Goal: Transaction & Acquisition: Obtain resource

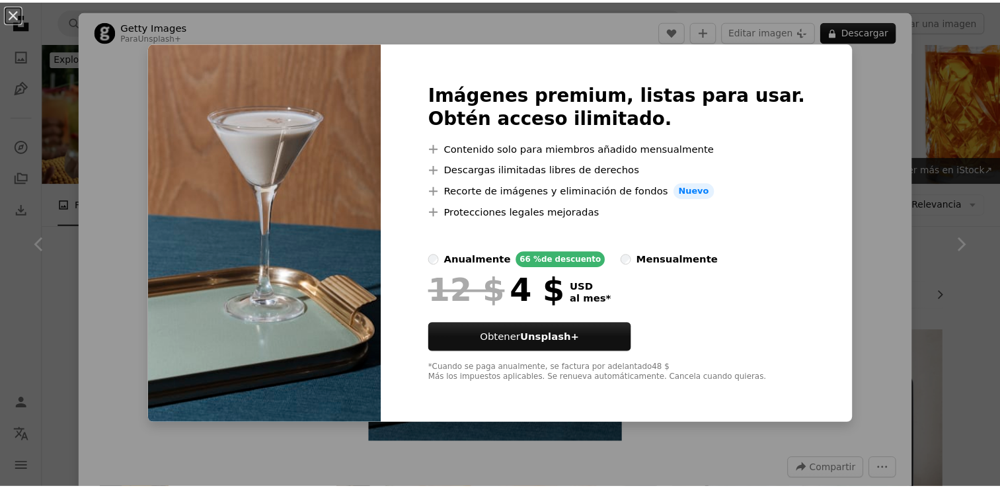
scroll to position [1078, 0]
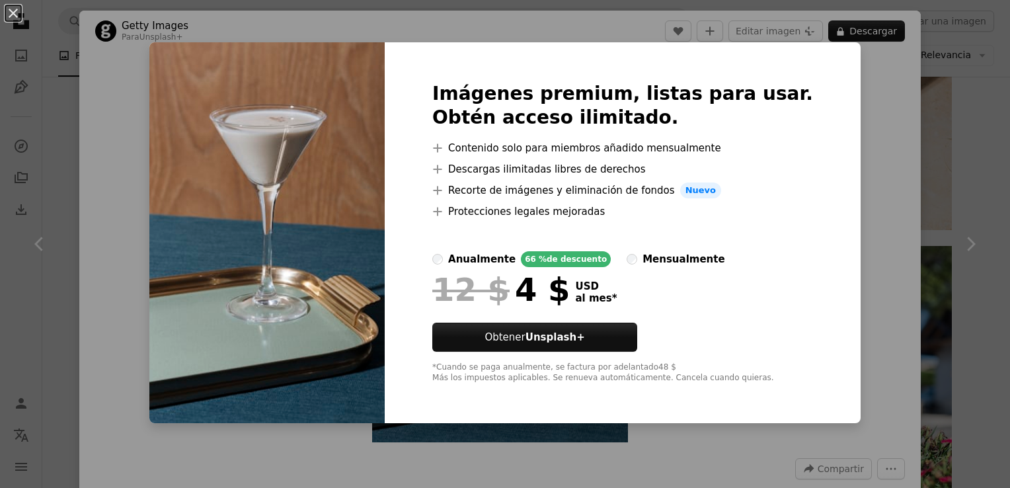
click at [856, 133] on div "An X shape Imágenes premium, listas para usar. Obtén acceso ilimitado. A plus s…" at bounding box center [505, 244] width 1010 height 488
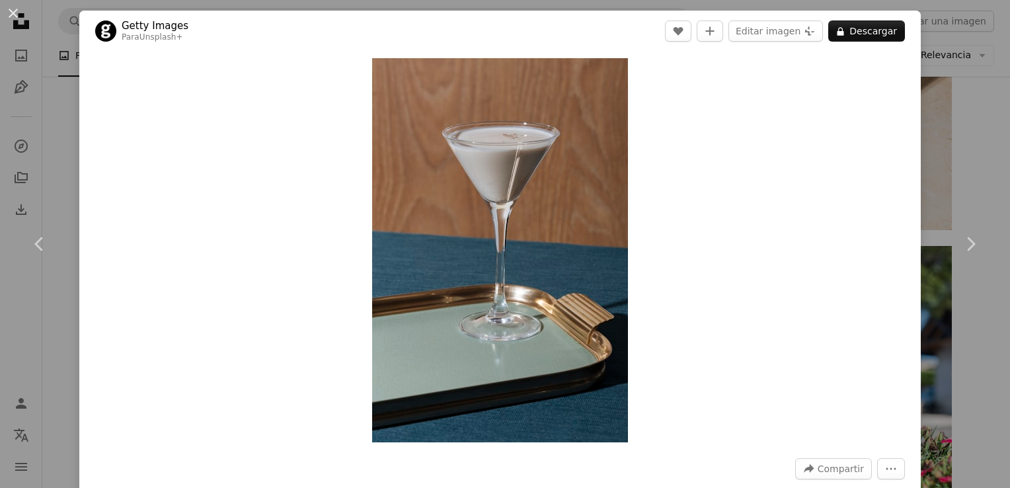
click at [964, 115] on div "An X shape Chevron left Chevron right Getty Images Para Unsplash+ A heart A plu…" at bounding box center [505, 244] width 1010 height 488
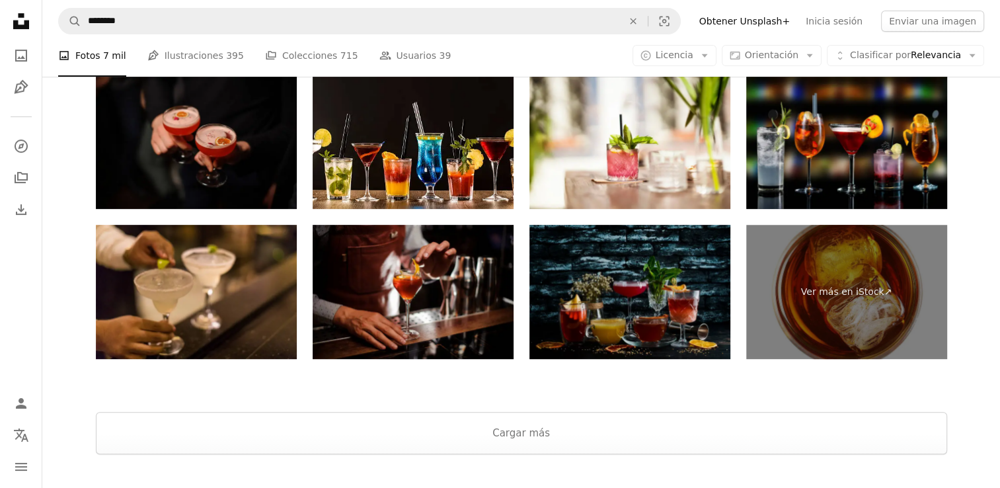
scroll to position [5632, 0]
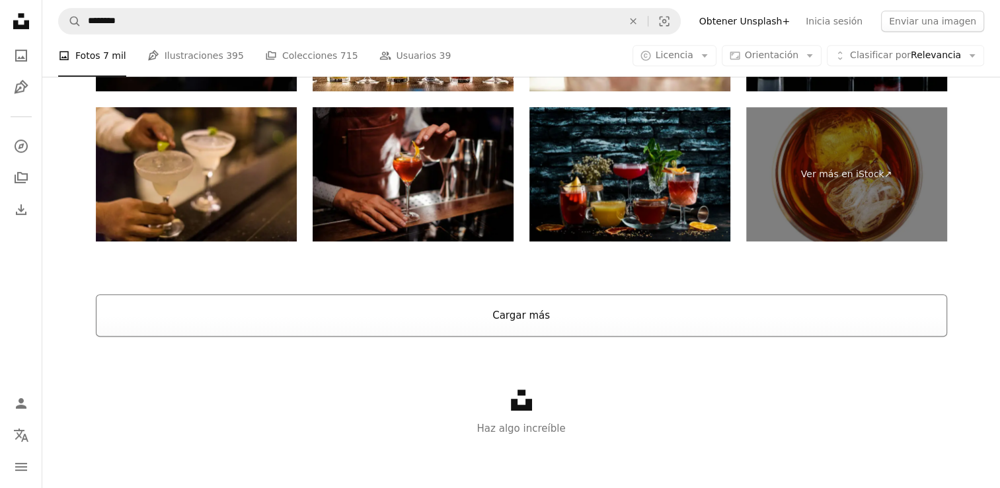
click at [583, 328] on button "Cargar más" at bounding box center [521, 315] width 851 height 42
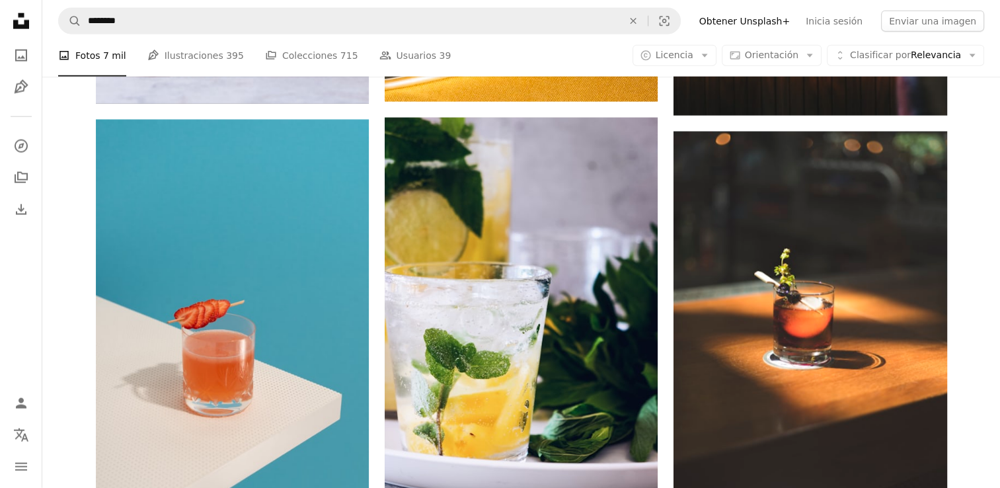
scroll to position [8114, 0]
